Goal: Check status: Check status

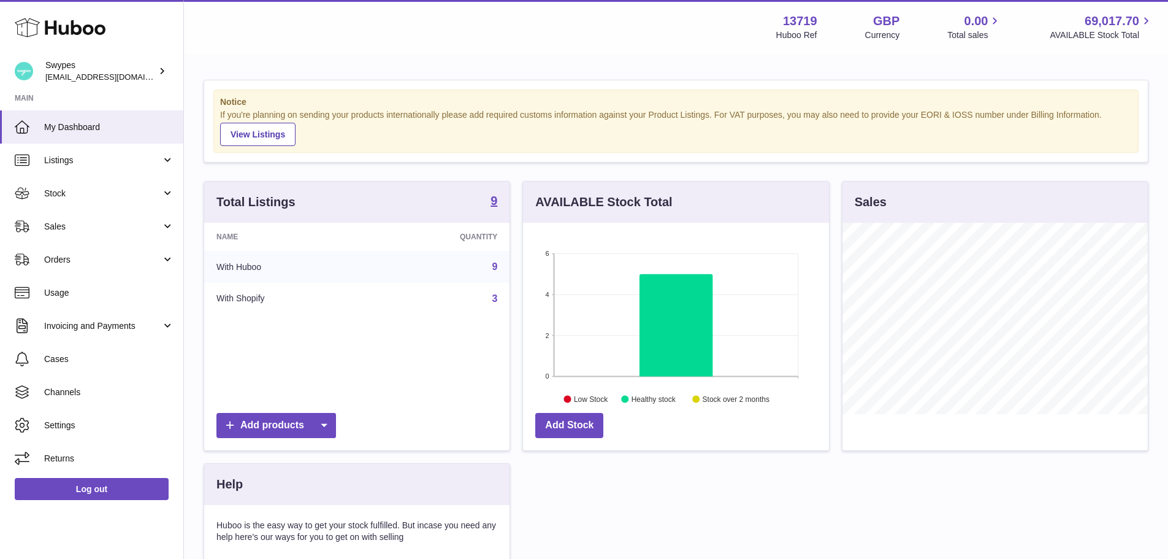
scroll to position [191, 306]
click at [50, 221] on span "Sales" at bounding box center [102, 227] width 117 height 12
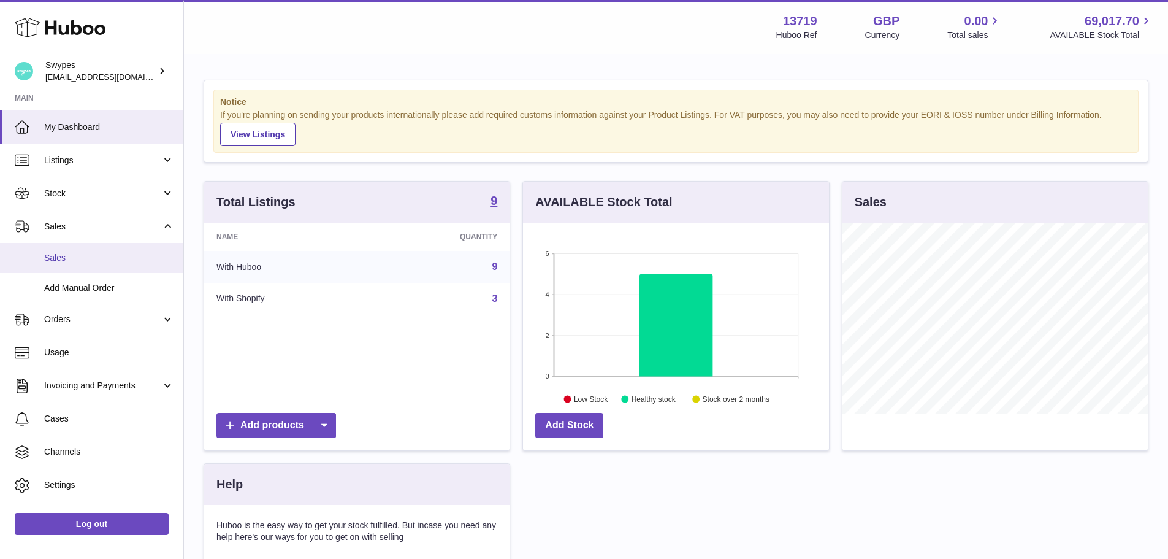
click at [85, 266] on link "Sales" at bounding box center [91, 258] width 183 height 30
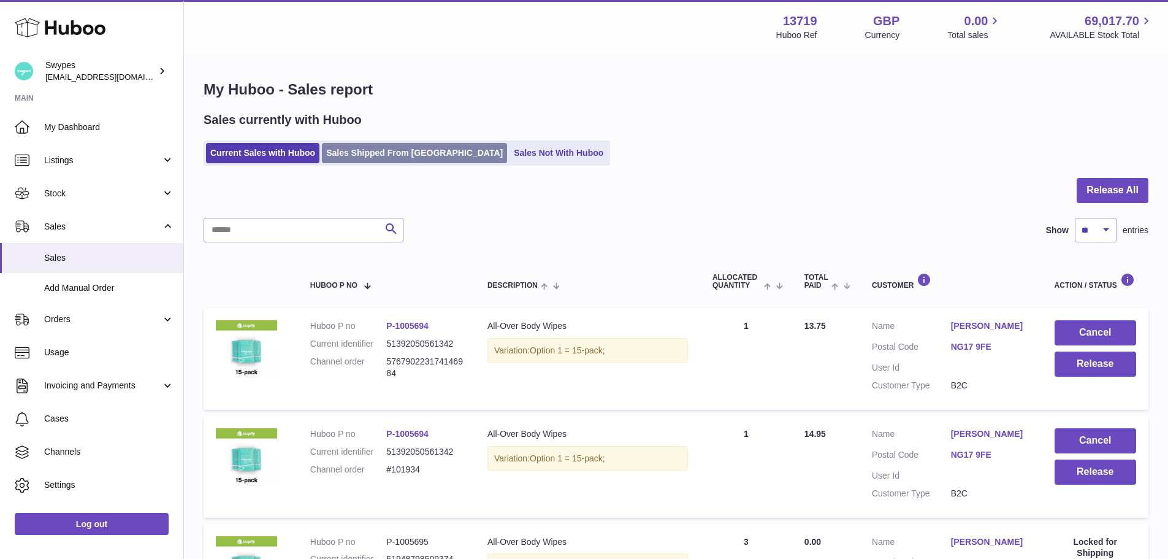
click at [364, 163] on link "Sales Shipped From Huboo" at bounding box center [414, 153] width 185 height 20
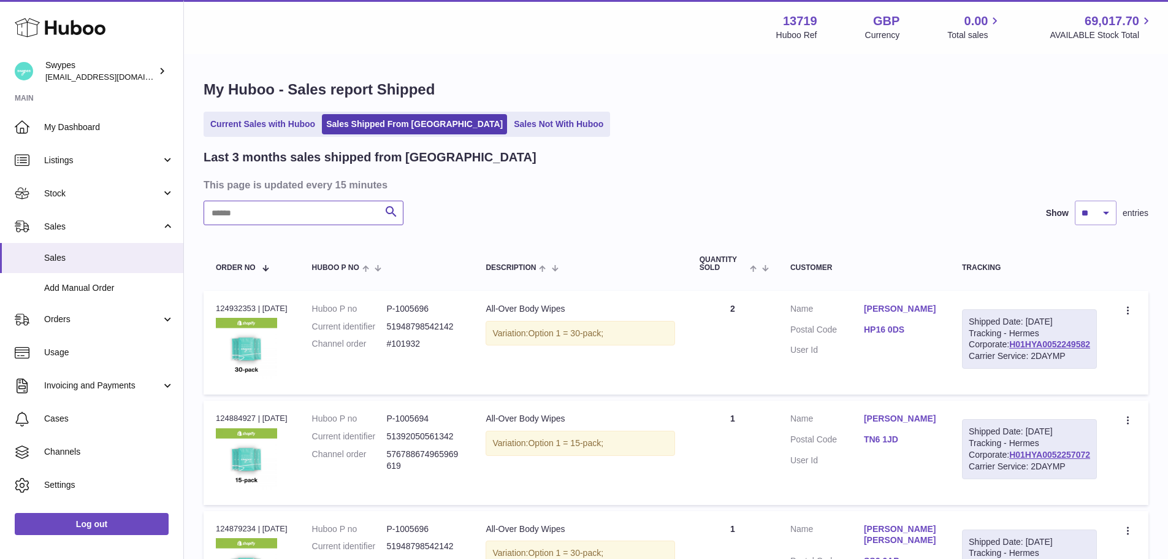
click at [296, 212] on input "text" at bounding box center [304, 213] width 200 height 25
paste input "*********"
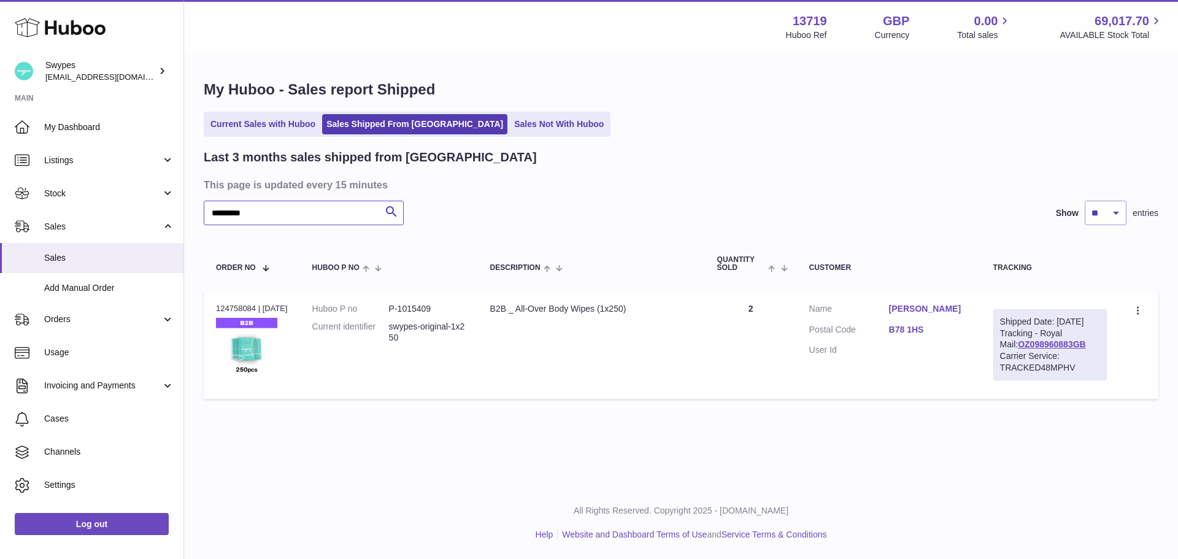
type input "*********"
click at [755, 125] on div "Current Sales with Huboo Sales Shipped From [GEOGRAPHIC_DATA] Sales Not With Hu…" at bounding box center [681, 124] width 954 height 25
click at [924, 318] on dl "Customer Name [PERSON_NAME] Postal Code B78 1HS User Id" at bounding box center [888, 332] width 159 height 59
click at [927, 305] on link "[PERSON_NAME]" at bounding box center [929, 309] width 80 height 12
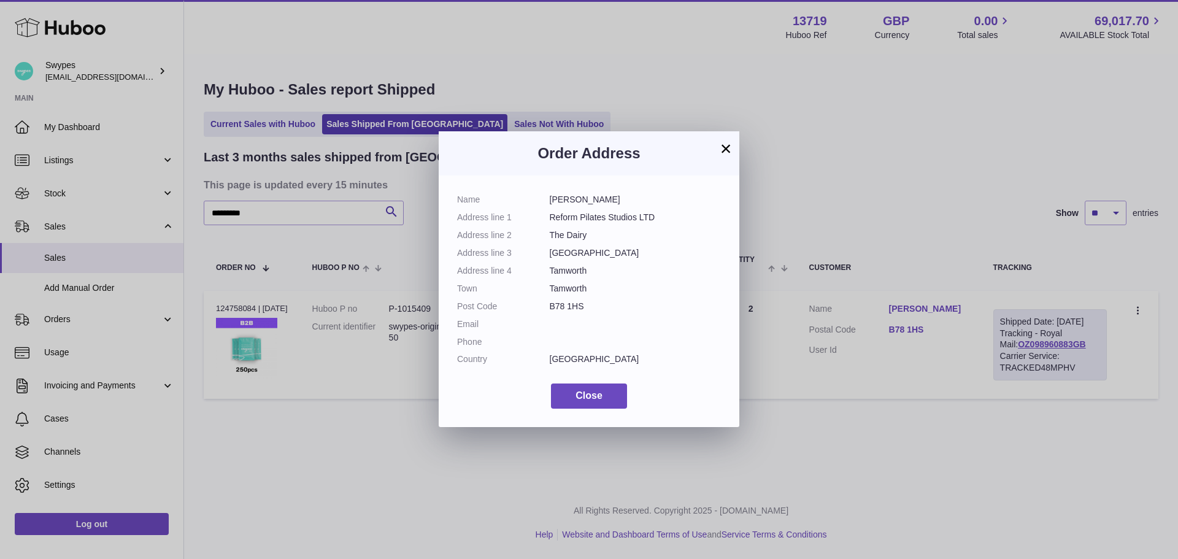
drag, startPoint x: 549, startPoint y: 200, endPoint x: 598, endPoint y: 299, distance: 110.8
click at [598, 299] on dl "Name [PERSON_NAME] Address line 1 Reform Pilates Studios LTD Address line 2 The…" at bounding box center [589, 282] width 264 height 177
copy dl "[PERSON_NAME] Address line 1 Reform Pilates Studios LTD Address line 2 The Dair…"
click at [579, 390] on span "Close" at bounding box center [588, 395] width 27 height 10
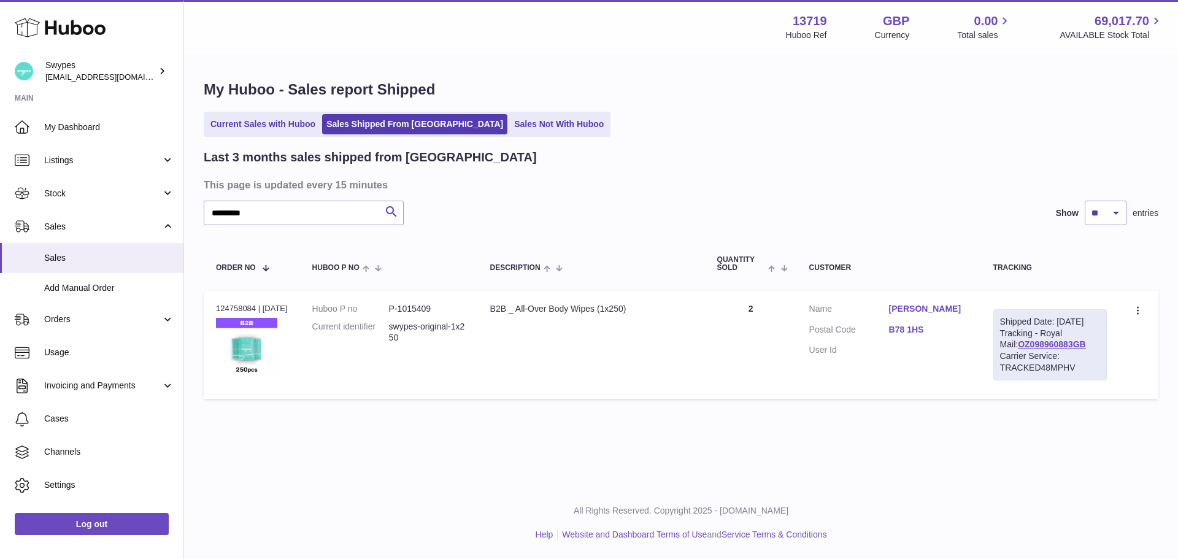
click at [534, 180] on h3 "This page is updated every 15 minutes" at bounding box center [679, 184] width 951 height 13
